Goal: Navigation & Orientation: Find specific page/section

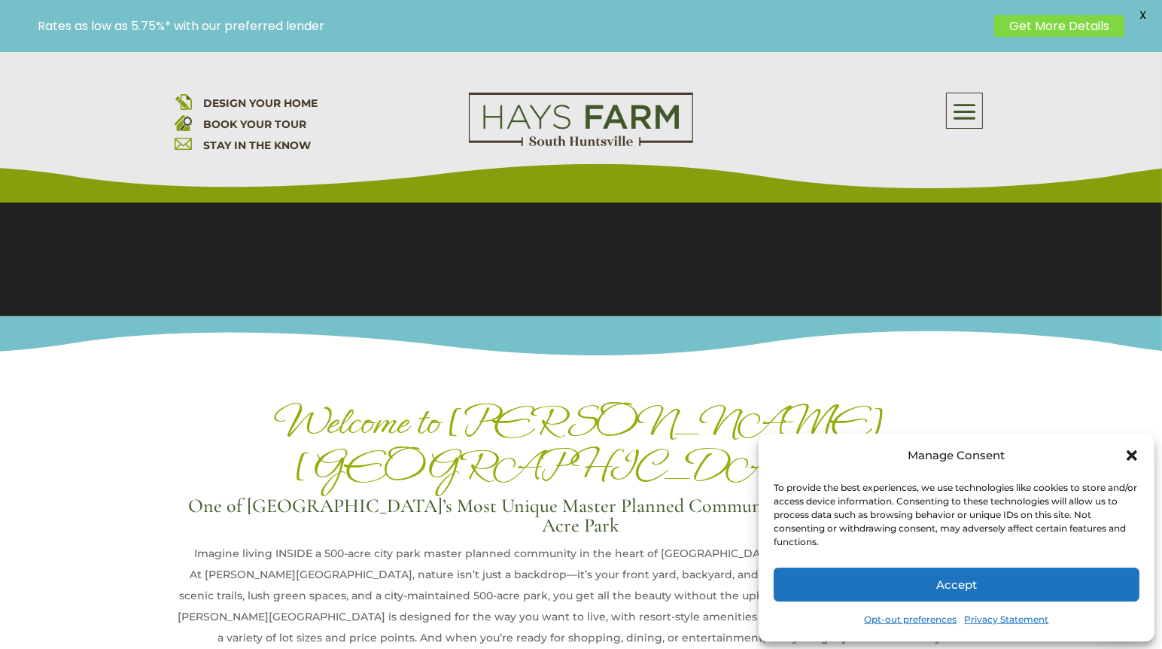
scroll to position [376, 0]
click at [1132, 450] on icon "Close dialog" at bounding box center [1131, 455] width 15 height 15
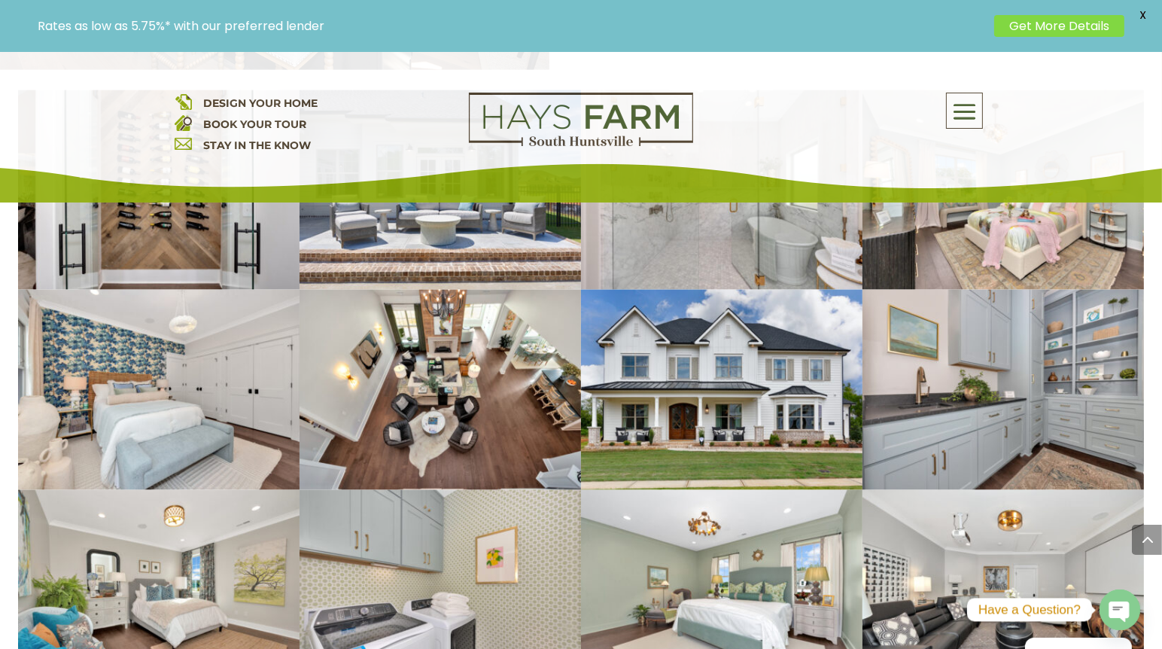
scroll to position [2442, 0]
click at [973, 123] on span at bounding box center [963, 112] width 35 height 35
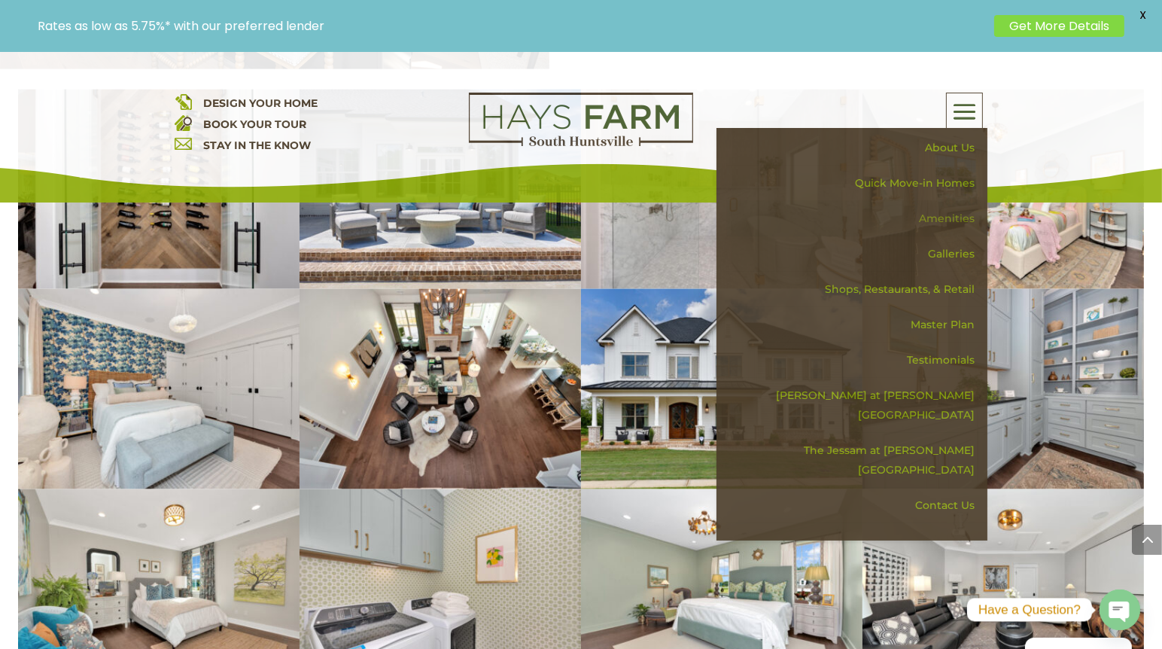
click at [938, 216] on link "Amenities" at bounding box center [857, 218] width 260 height 35
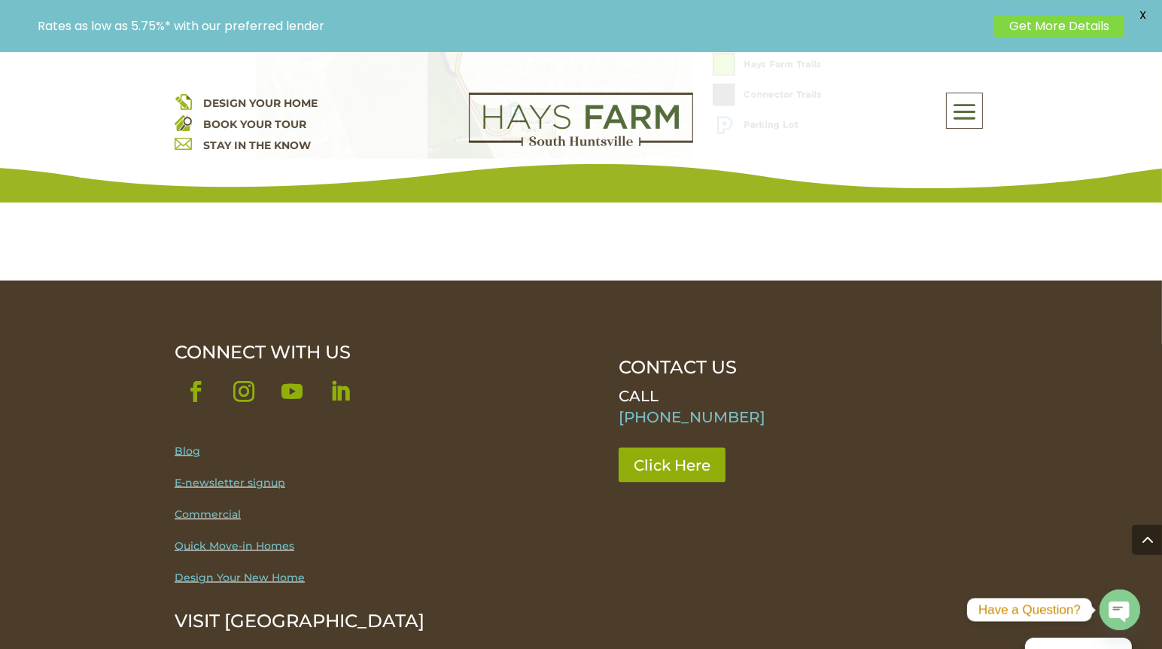
scroll to position [2523, 0]
click at [185, 444] on link "Blog" at bounding box center [188, 451] width 26 height 14
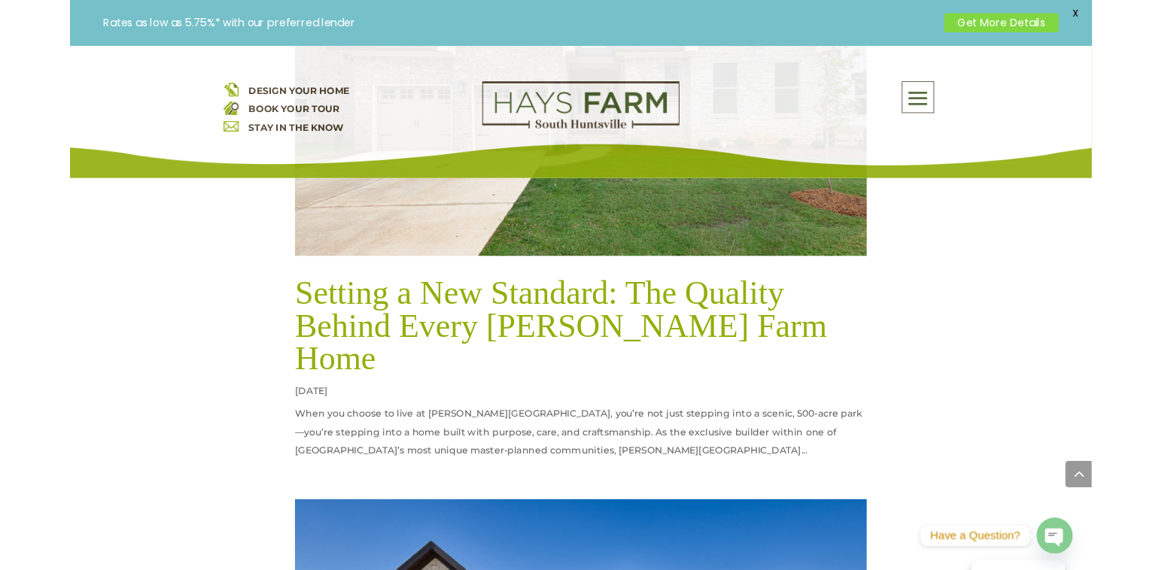
scroll to position [2961, 0]
